Goal: Task Accomplishment & Management: Use online tool/utility

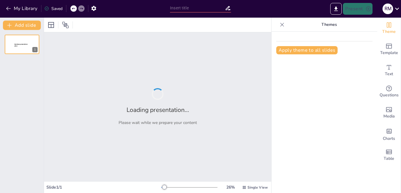
type input "El [PERSON_NAME]: Mitos, Leyendas y Realidades"
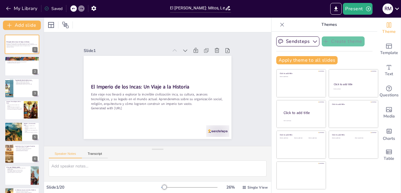
checkbox input "true"
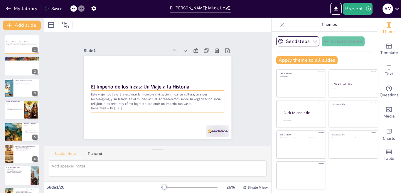
checkbox input "true"
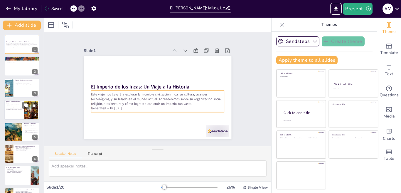
checkbox input "true"
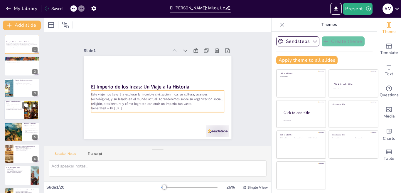
checkbox input "true"
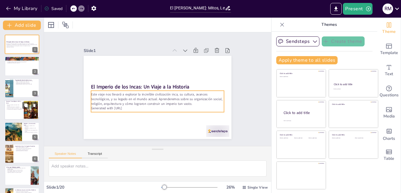
checkbox input "true"
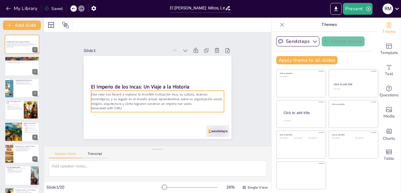
checkbox input "true"
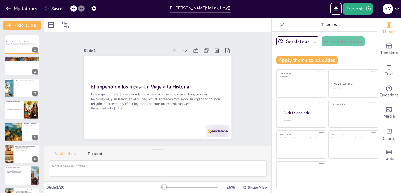
checkbox input "true"
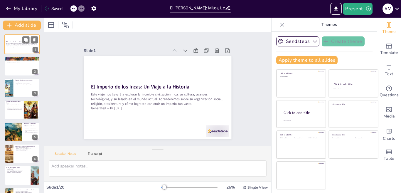
checkbox input "true"
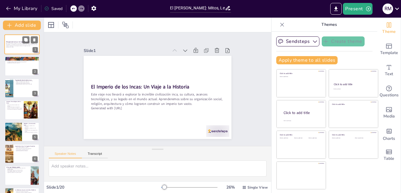
checkbox input "true"
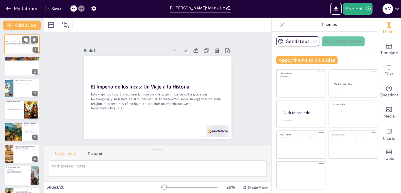
checkbox input "true"
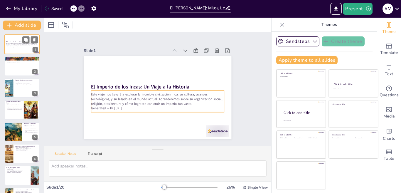
checkbox input "true"
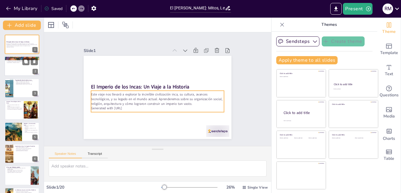
checkbox input "true"
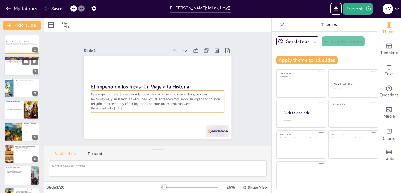
checkbox input "true"
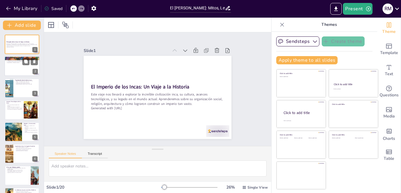
click at [22, 69] on div at bounding box center [21, 66] width 35 height 20
type textarea "Los orígenes del [PERSON_NAME] son fascinantes, comenzando en el pequeño [PERSO…"
checkbox input "true"
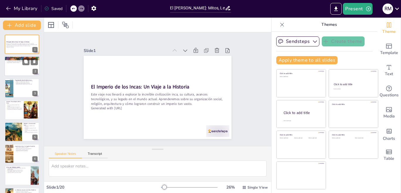
checkbox input "true"
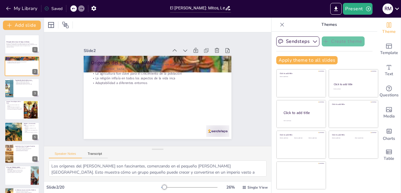
checkbox input "true"
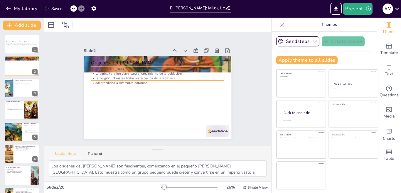
checkbox input "true"
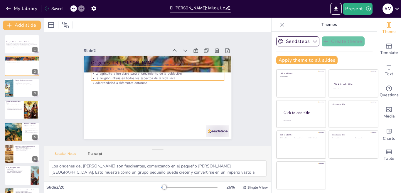
checkbox input "true"
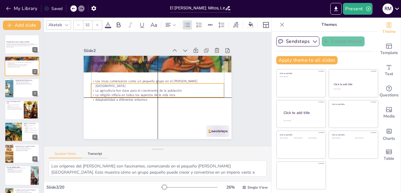
checkbox input "true"
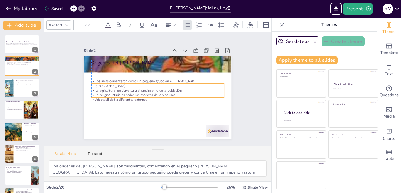
checkbox input "true"
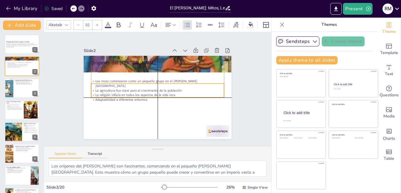
checkbox input "true"
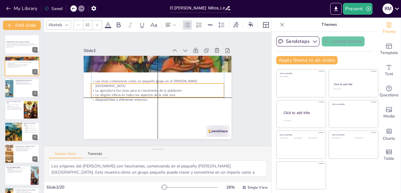
checkbox input "true"
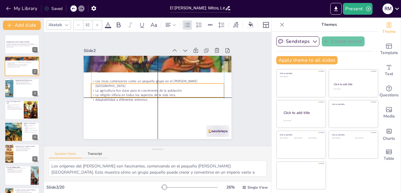
checkbox input "true"
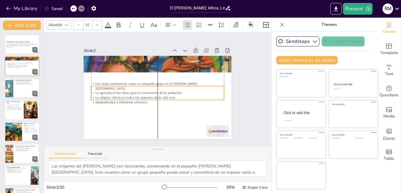
checkbox input "true"
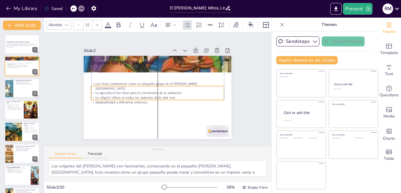
drag, startPoint x: 108, startPoint y: 69, endPoint x: 108, endPoint y: 88, distance: 19.4
click at [108, 88] on p "La agricultura fue clave para el crecimiento de la población" at bounding box center [155, 92] width 110 height 82
checkbox input "true"
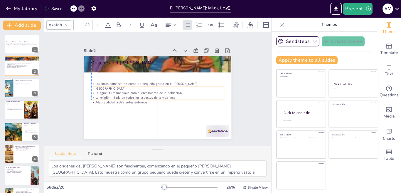
checkbox input "true"
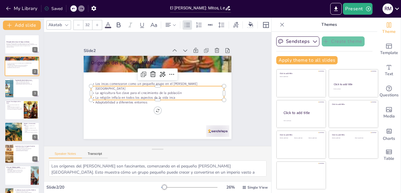
checkbox input "true"
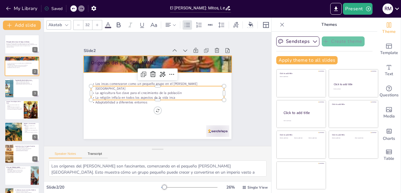
checkbox input "true"
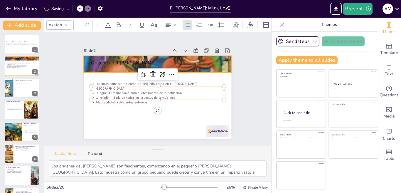
checkbox input "true"
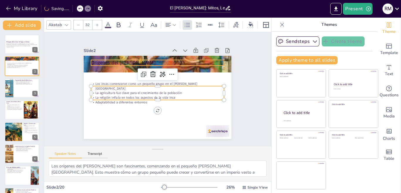
checkbox input "true"
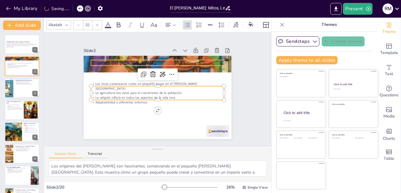
type input "--"
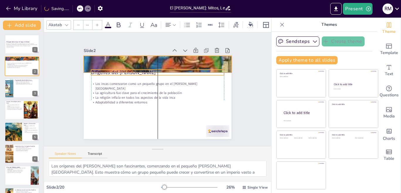
checkbox input "true"
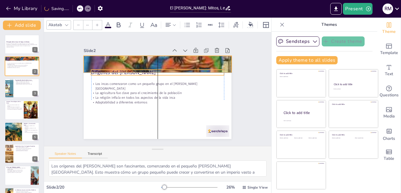
type input "48"
checkbox input "true"
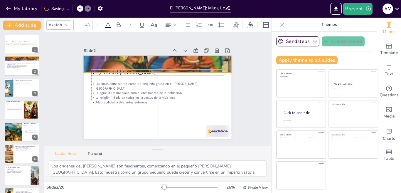
checkbox input "true"
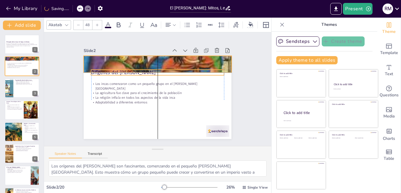
checkbox input "true"
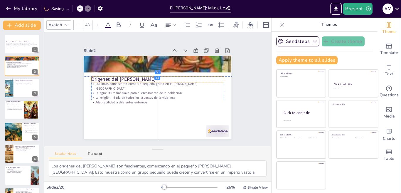
drag, startPoint x: 108, startPoint y: 61, endPoint x: 108, endPoint y: 76, distance: 15.9
click at [108, 76] on p "Orígenes del [PERSON_NAME]" at bounding box center [162, 97] width 119 height 73
checkbox input "true"
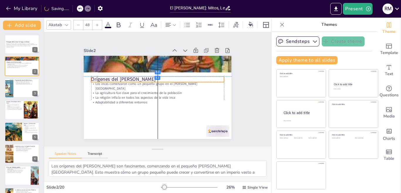
checkbox input "true"
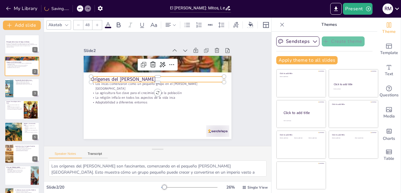
checkbox input "true"
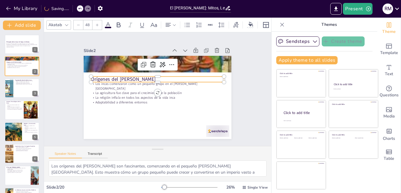
checkbox input "true"
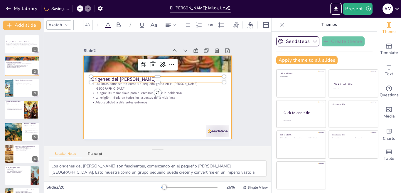
checkbox input "true"
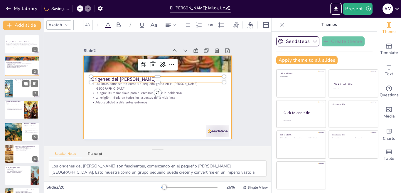
checkbox input "true"
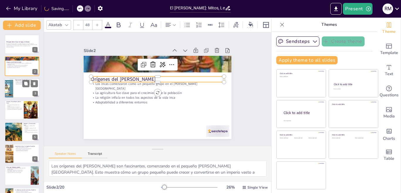
checkbox input "true"
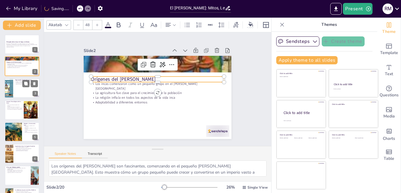
checkbox input "true"
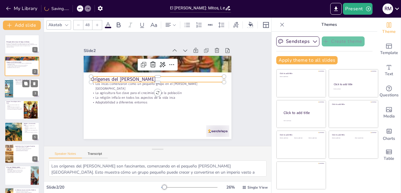
click at [17, 90] on div at bounding box center [21, 88] width 35 height 20
type textarea "La jerarquía social inca era fundamental para su organización, con el [DEMOGRAP…"
checkbox input "true"
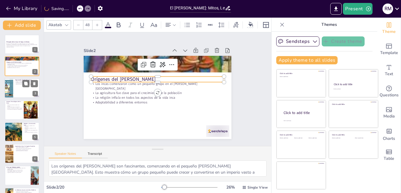
checkbox input "true"
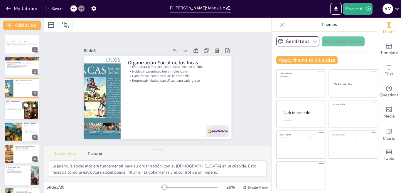
click at [12, 111] on div at bounding box center [21, 110] width 35 height 20
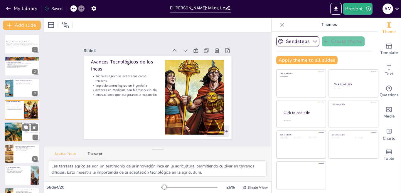
click at [19, 134] on div at bounding box center [13, 132] width 39 height 20
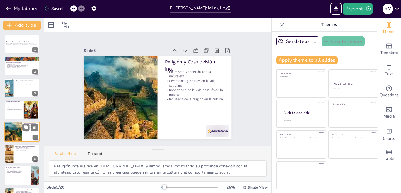
scroll to position [20, 0]
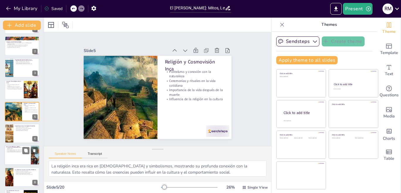
click at [17, 154] on div at bounding box center [21, 155] width 35 height 20
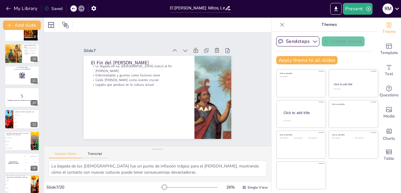
scroll to position [188, 0]
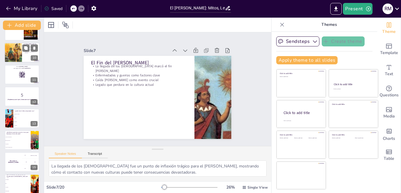
click at [24, 56] on div at bounding box center [21, 53] width 35 height 20
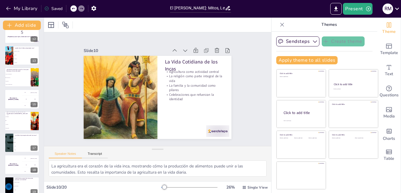
scroll to position [253, 0]
click at [19, 56] on li "Huáscar" at bounding box center [26, 55] width 26 height 4
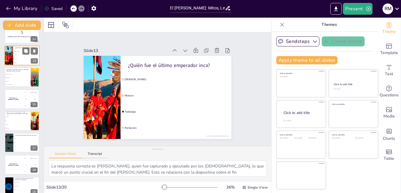
scroll to position [195, 0]
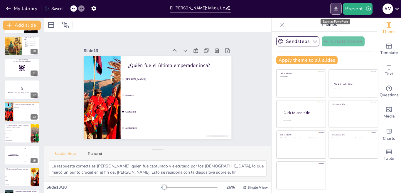
click at [338, 9] on icon "Export to PowerPoint" at bounding box center [336, 9] width 6 height 6
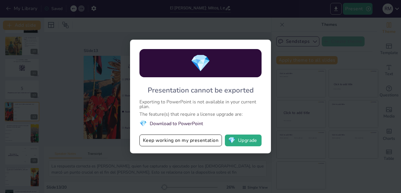
click at [284, 35] on div "💎 Presentation cannot be exported Exporting to PowerPoint is not available in y…" at bounding box center [200, 96] width 401 height 193
click at [97, 38] on div "💎 Presentation cannot be exported Exporting to PowerPoint is not available in y…" at bounding box center [200, 96] width 401 height 193
click at [237, 141] on button "💎 Upgrade" at bounding box center [243, 141] width 37 height 12
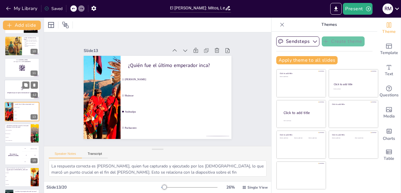
click at [10, 93] on strong "¡Prepárense para el quiz! ¡Comenzamos en 10 segundos!" at bounding box center [22, 92] width 30 height 1
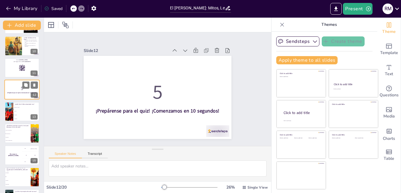
scroll to position [173, 0]
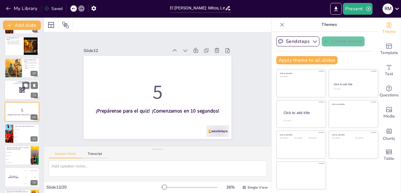
click at [16, 92] on div at bounding box center [21, 90] width 35 height 20
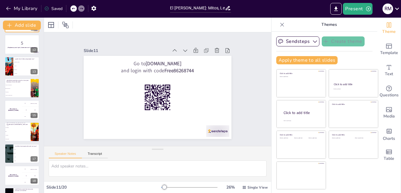
scroll to position [243, 0]
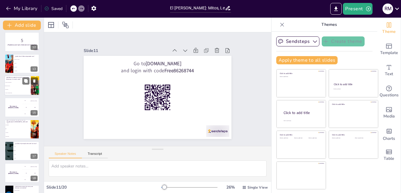
click at [17, 88] on li "Hidroponía" at bounding box center [17, 90] width 26 height 4
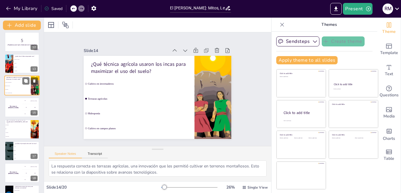
scroll to position [217, 0]
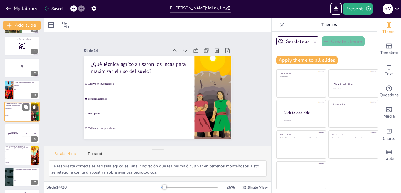
click at [22, 121] on div "¿Qué técnica agrícola usaron los incas para maximizar el uso del suelo? Cultivo…" at bounding box center [21, 112] width 35 height 20
click at [26, 135] on div "200 Jaap" at bounding box center [31, 133] width 18 height 6
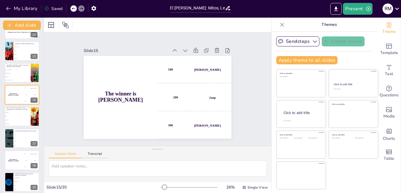
scroll to position [281, 0]
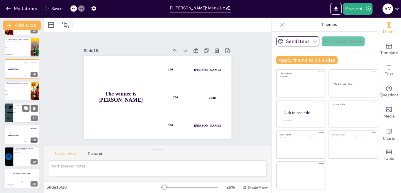
click at [24, 121] on li "Sorgo" at bounding box center [26, 120] width 26 height 4
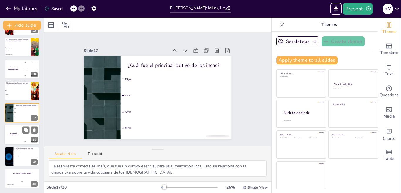
click at [23, 137] on div "200 Jaap" at bounding box center [31, 134] width 18 height 6
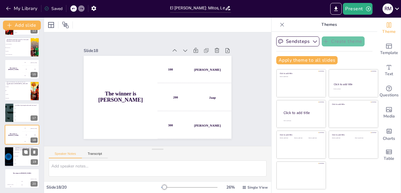
click at [23, 160] on span "Adobe" at bounding box center [26, 160] width 25 height 1
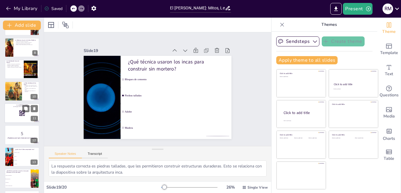
click at [11, 116] on div at bounding box center [21, 113] width 35 height 20
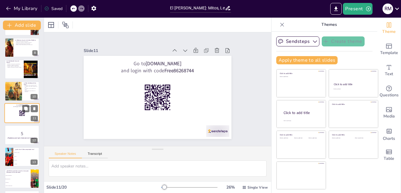
scroll to position [151, 0]
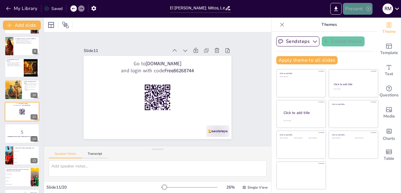
click at [351, 13] on button "Present" at bounding box center [357, 9] width 29 height 12
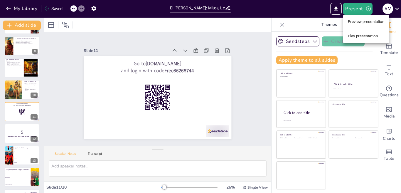
click at [361, 36] on li "Play presentation" at bounding box center [366, 35] width 46 height 9
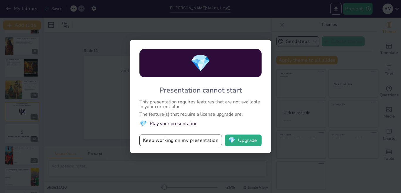
click at [286, 41] on div "💎 Presentation cannot start This presentation requires features that are not av…" at bounding box center [200, 96] width 401 height 193
click at [192, 141] on button "Keep working on my presentation" at bounding box center [181, 141] width 83 height 12
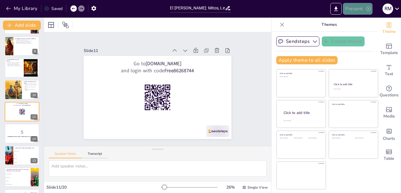
click at [365, 9] on button "Present" at bounding box center [357, 9] width 29 height 12
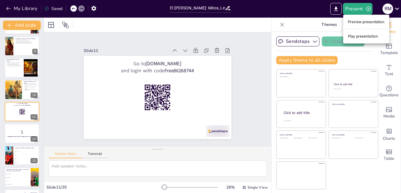
click at [366, 23] on font "Preview presentation" at bounding box center [366, 22] width 37 height 4
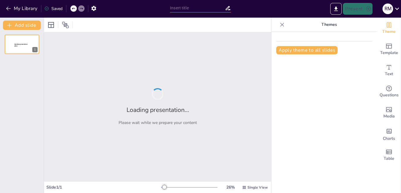
type input "El [PERSON_NAME]: Mitos, Leyendas y Realidades"
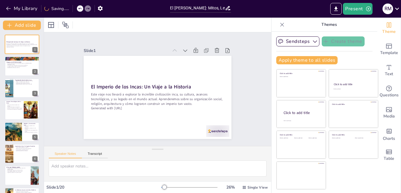
checkbox input "true"
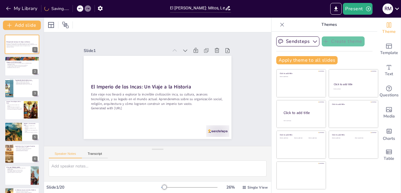
checkbox input "true"
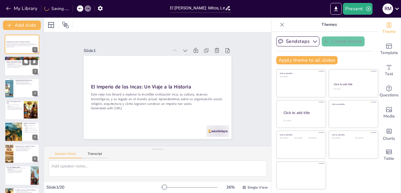
checkbox input "true"
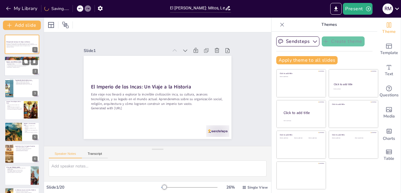
checkbox input "true"
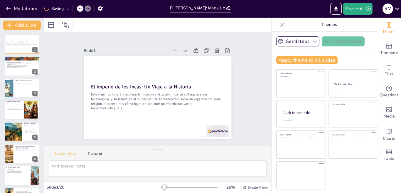
checkbox input "true"
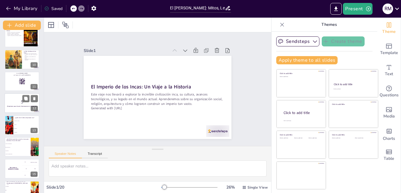
checkbox input "true"
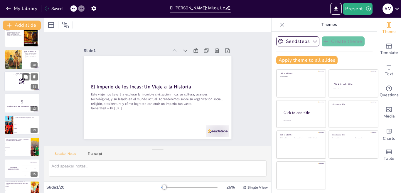
checkbox input "true"
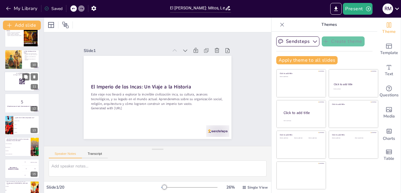
checkbox input "true"
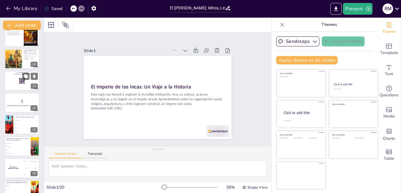
click at [15, 86] on div at bounding box center [21, 81] width 35 height 20
checkbox input "true"
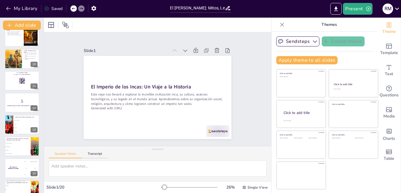
checkbox input "true"
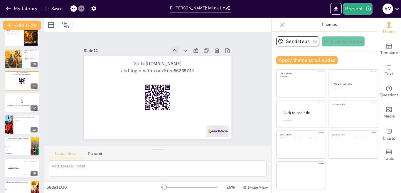
checkbox input "true"
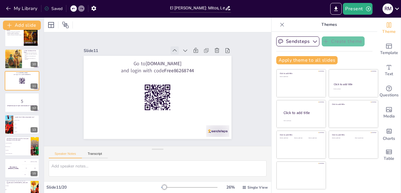
scroll to position [151, 0]
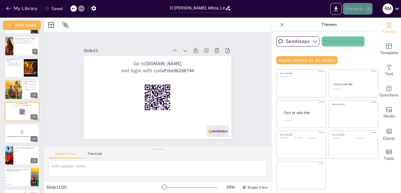
click at [366, 9] on icon "button" at bounding box center [369, 9] width 6 height 6
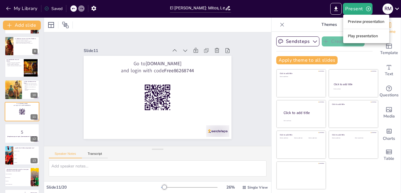
click at [361, 21] on li "Preview presentation" at bounding box center [366, 21] width 46 height 9
